Goal: Check status: Check status

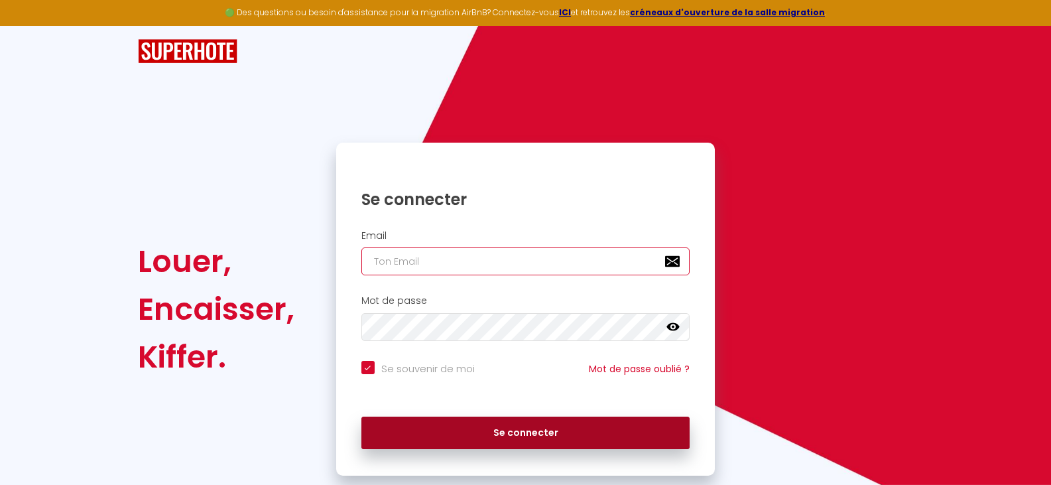
type input "[EMAIL_ADDRESS][DOMAIN_NAME]"
click at [511, 432] on button "Se connecter" at bounding box center [525, 432] width 329 height 33
checkbox input "true"
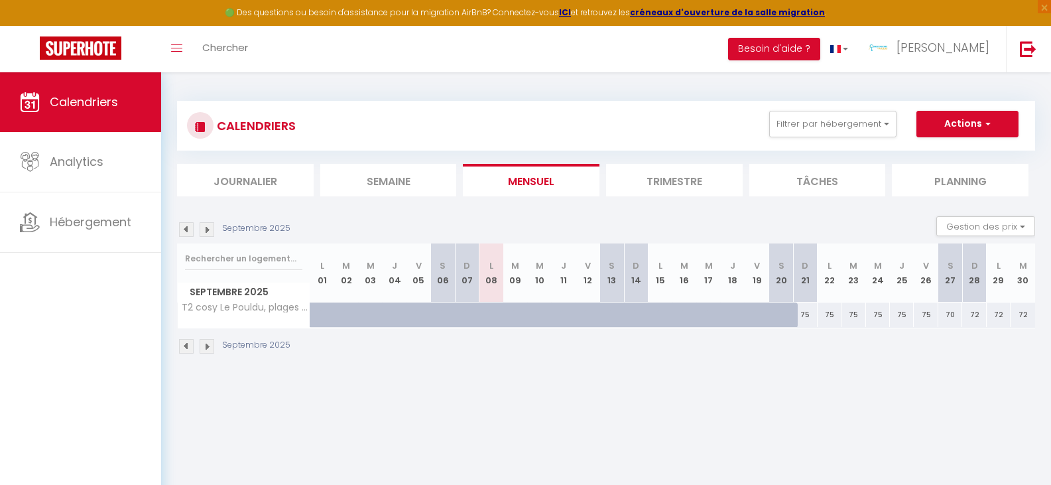
click at [189, 230] on img at bounding box center [186, 229] width 15 height 15
select select
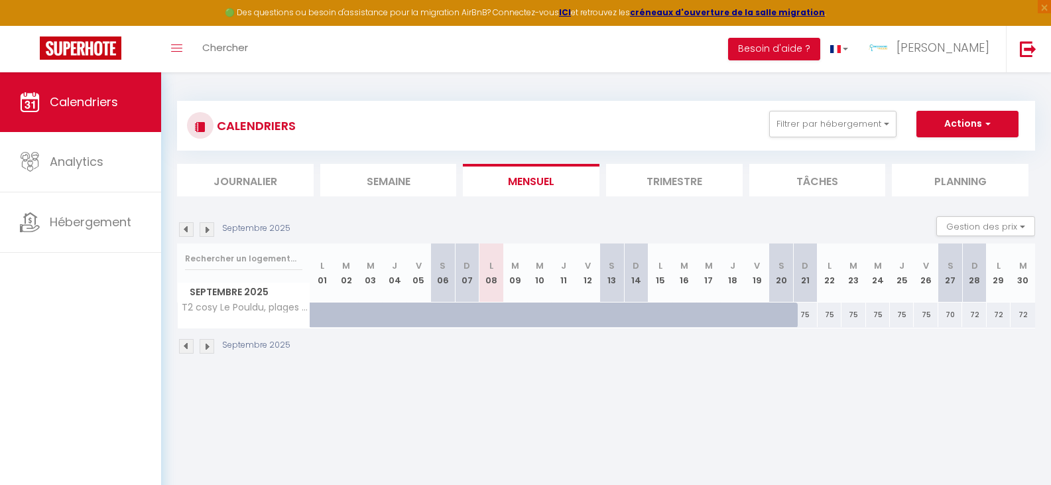
select select
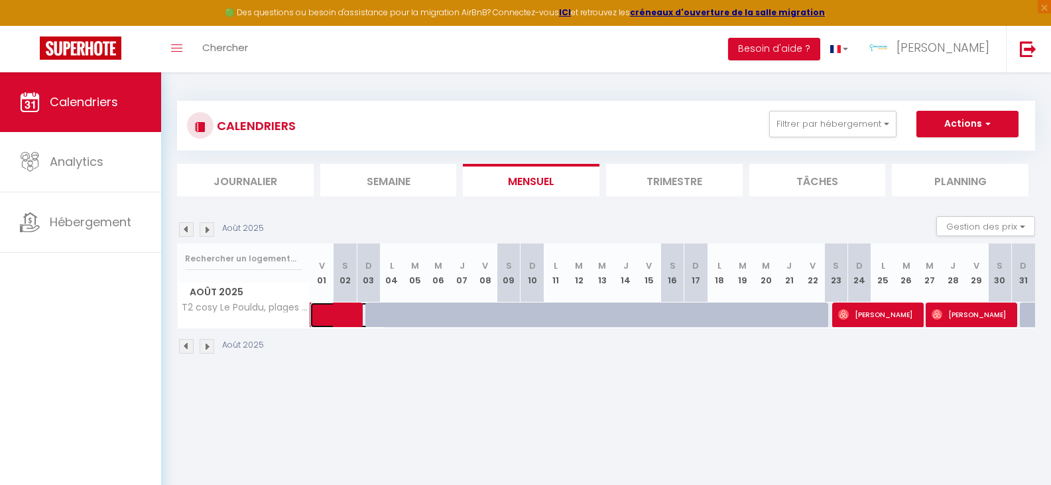
click at [338, 312] on span at bounding box center [354, 314] width 61 height 25
select select "OK"
select select "KO"
select select "0"
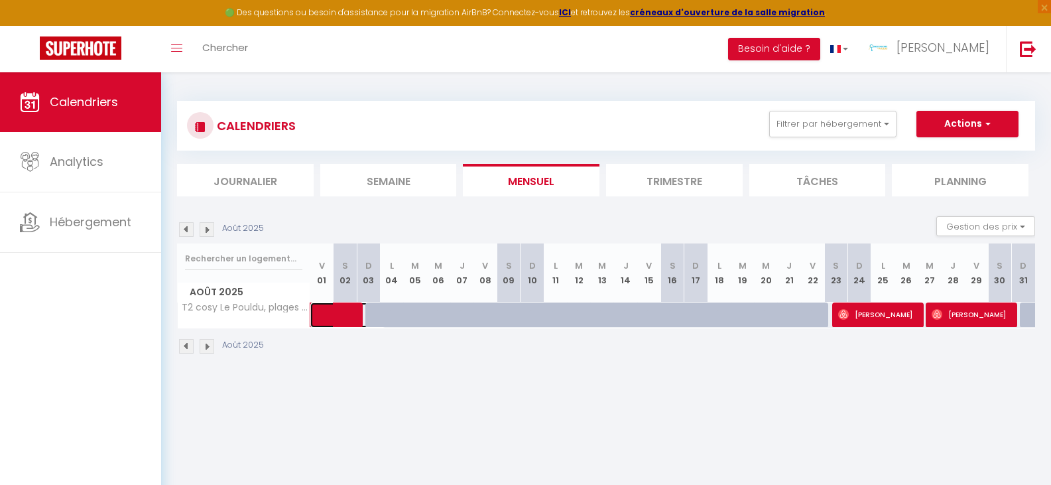
select select "1"
select select
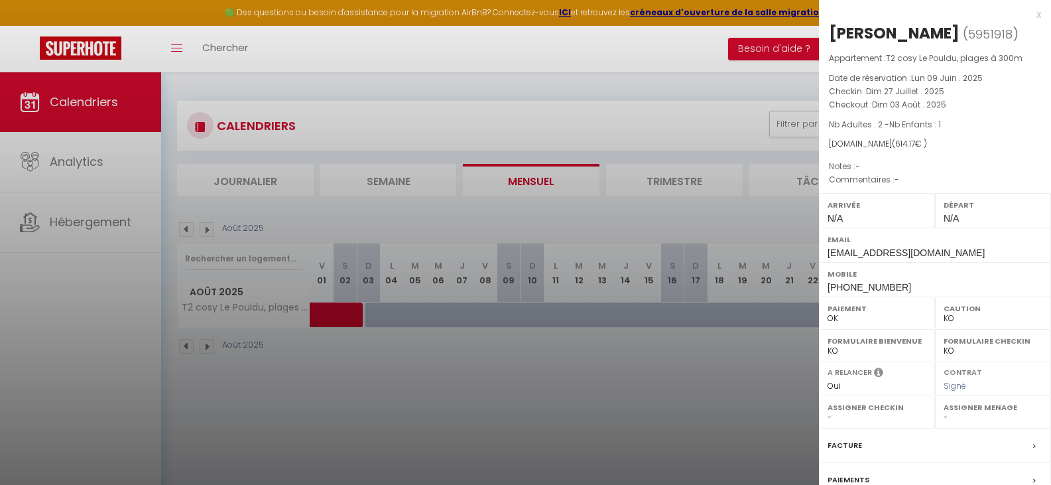
click at [1029, 14] on div "x" at bounding box center [930, 15] width 222 height 16
